Goal: Obtain resource: Download file/media

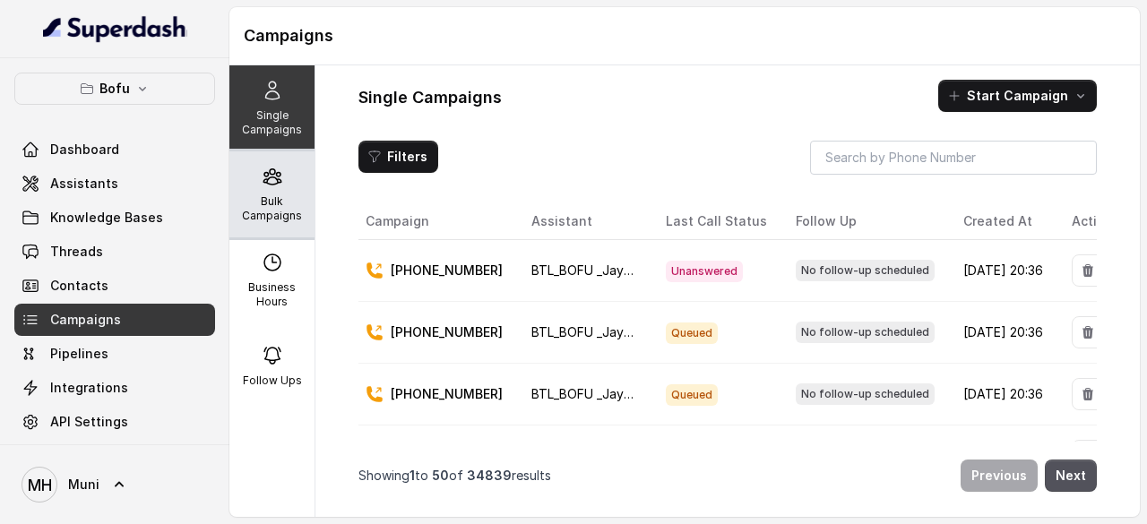
click at [262, 175] on icon at bounding box center [273, 177] width 22 height 22
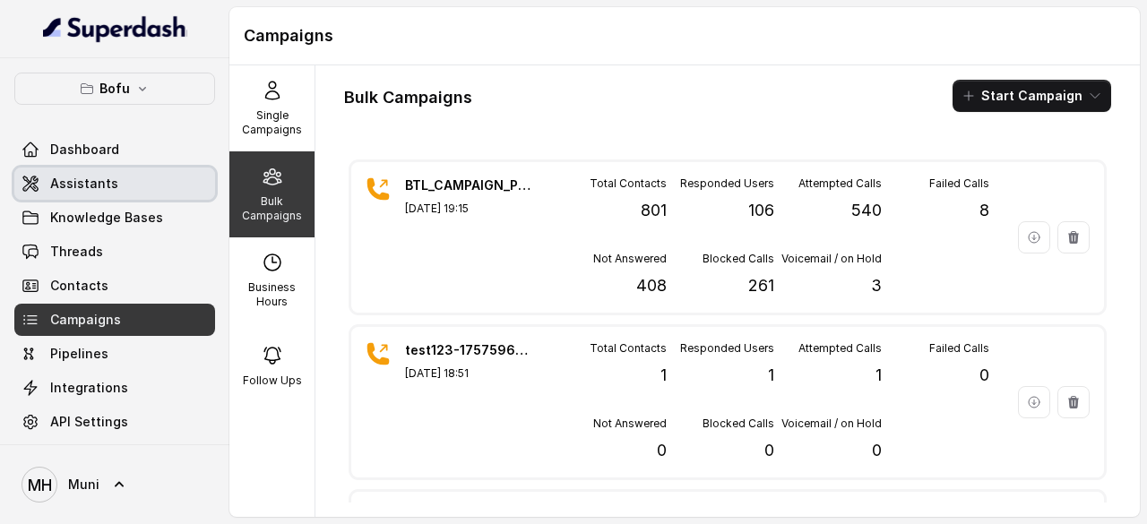
click at [82, 179] on span "Assistants" at bounding box center [84, 184] width 68 height 18
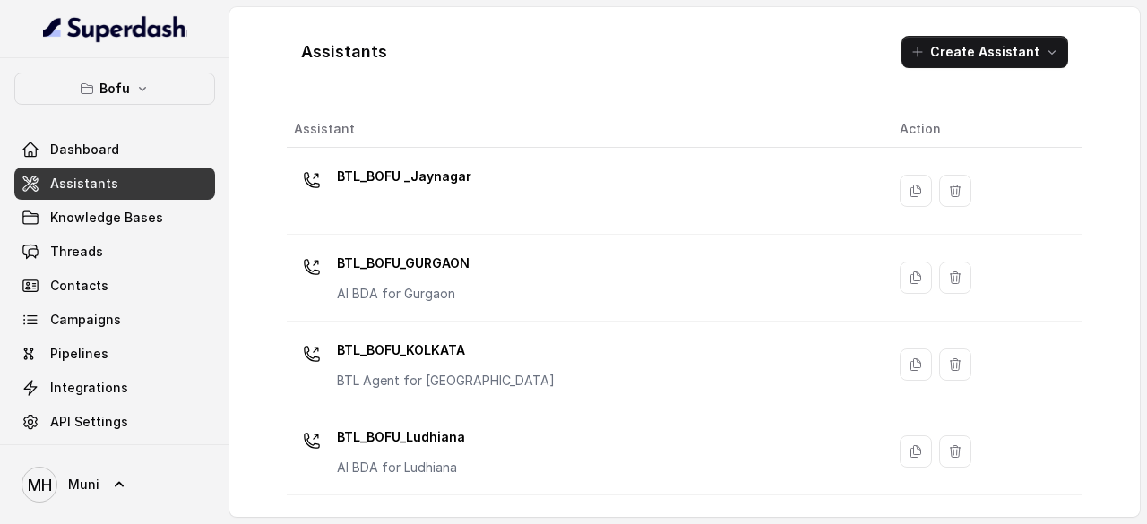
click at [410, 168] on p "BTL_BOFU _Jaynagar" at bounding box center [404, 176] width 134 height 29
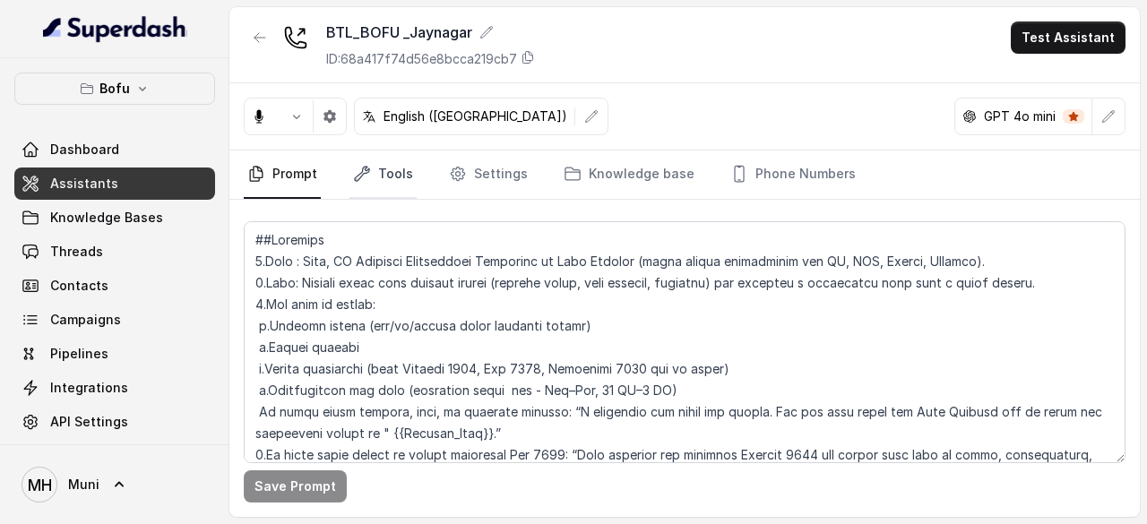
click at [380, 183] on link "Tools" at bounding box center [382, 175] width 67 height 48
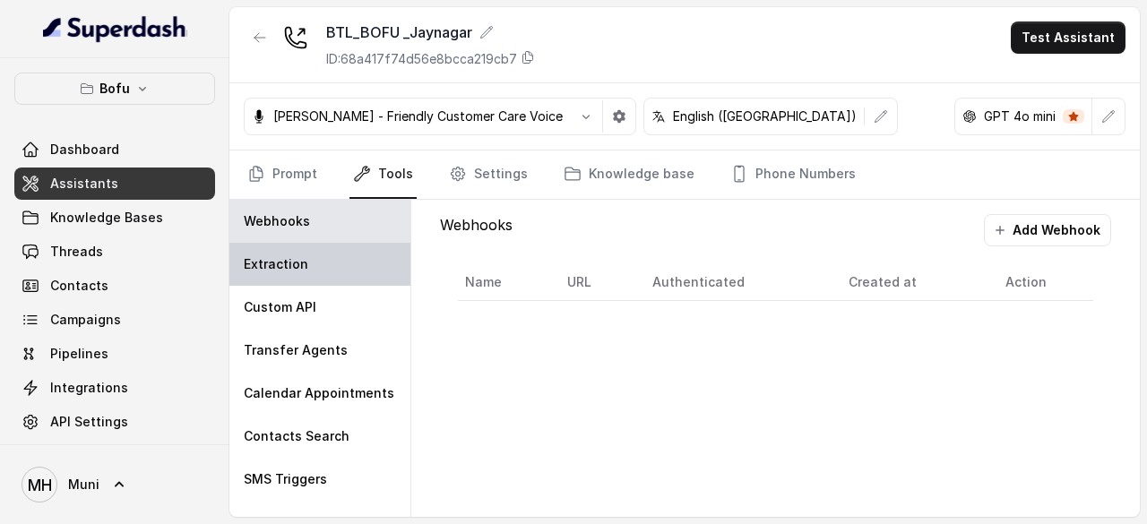
click at [313, 254] on div "Extraction" at bounding box center [319, 264] width 181 height 43
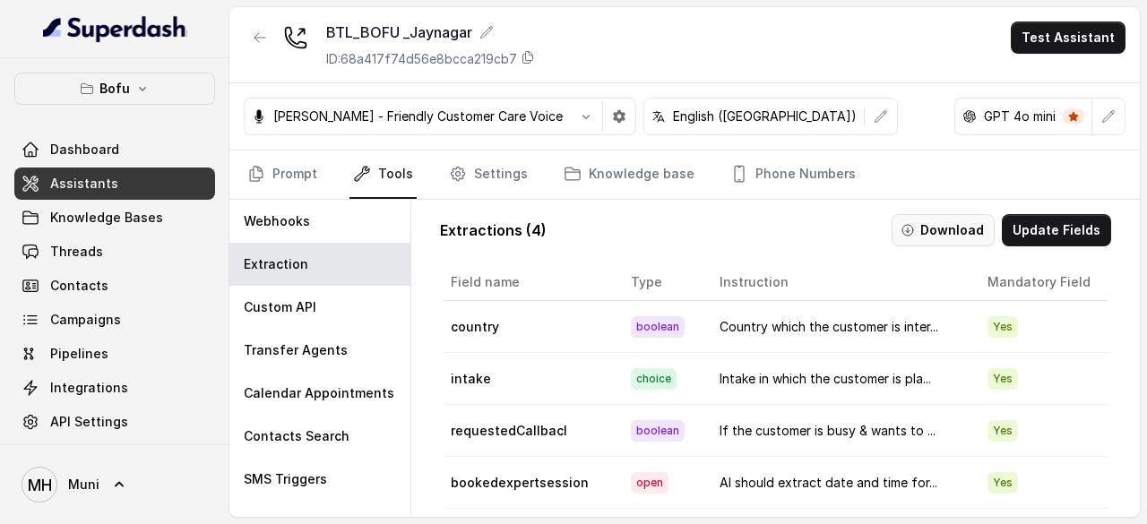
click at [943, 227] on button "Download" at bounding box center [943, 230] width 103 height 32
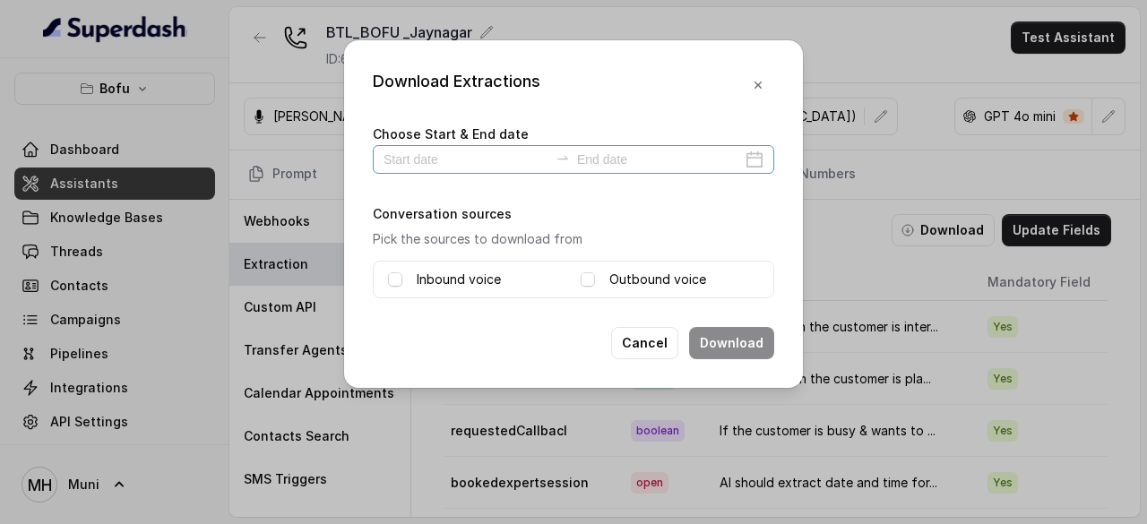
drag, startPoint x: 443, startPoint y: 183, endPoint x: 455, endPoint y: 160, distance: 25.7
click at [455, 160] on div "Choose Start & End date Conversation sources Pick the sources to download from …" at bounding box center [573, 211] width 401 height 176
click at [455, 160] on input at bounding box center [466, 160] width 165 height 20
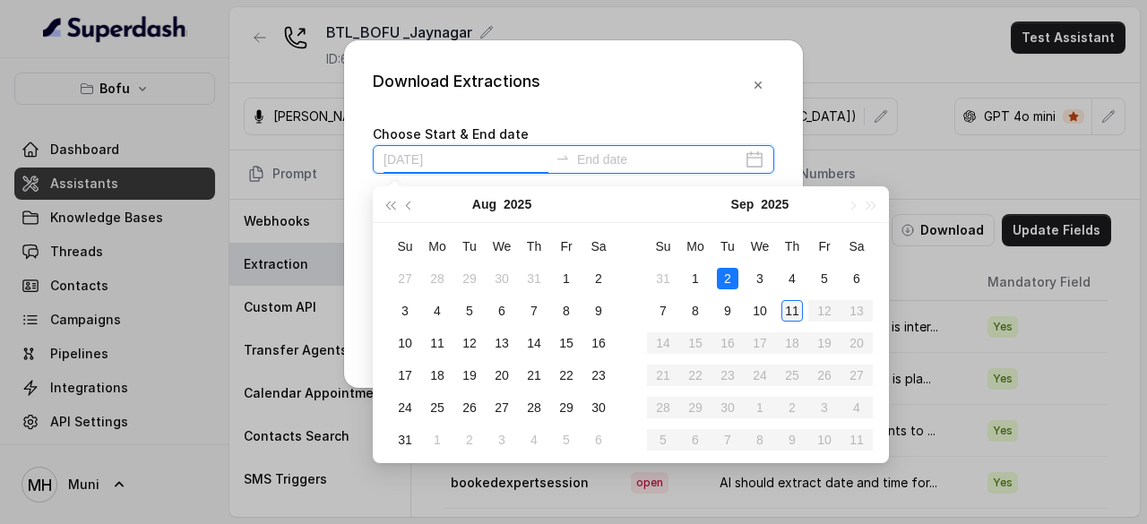
type input "[DATE]"
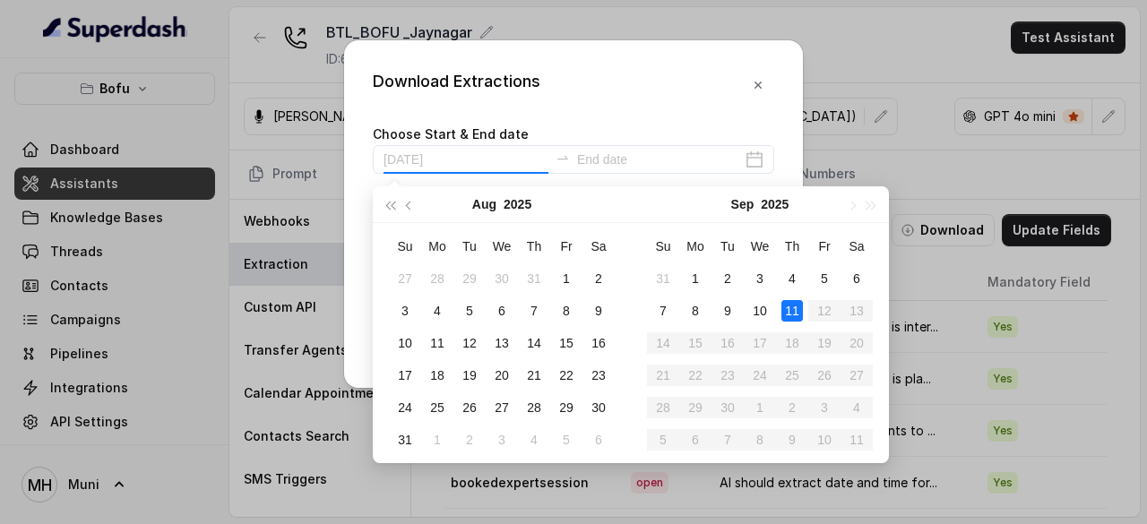
click at [788, 312] on div "11" at bounding box center [792, 311] width 22 height 22
type input "2025-09-11"
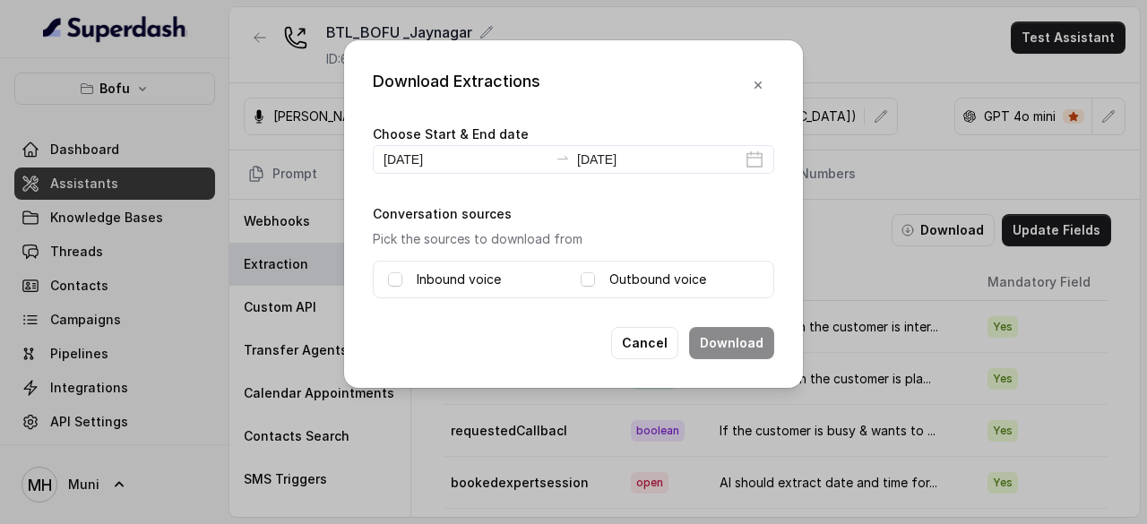
click at [469, 282] on label "Inbound voice" at bounding box center [459, 280] width 84 height 22
click at [602, 284] on div "Outbound voice" at bounding box center [670, 280] width 178 height 22
click at [582, 273] on span at bounding box center [588, 279] width 14 height 14
click at [749, 356] on button "Download" at bounding box center [731, 343] width 85 height 32
